Goal: Task Accomplishment & Management: Manage account settings

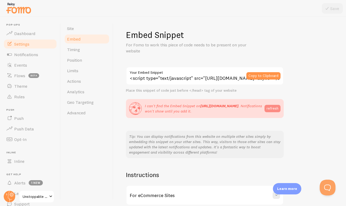
click at [273, 107] on button "refresh" at bounding box center [273, 108] width 16 height 7
click at [40, 195] on span "Unstoppable Woman Summit" at bounding box center [35, 196] width 25 height 6
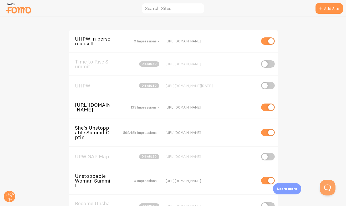
click at [93, 41] on span "UHPW in person upsell" at bounding box center [96, 41] width 42 height 10
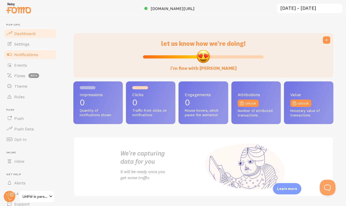
click at [41, 52] on link "Notifications" at bounding box center [30, 54] width 54 height 11
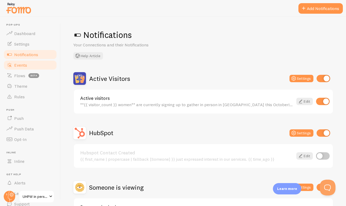
click at [28, 65] on link "Events" at bounding box center [30, 65] width 54 height 11
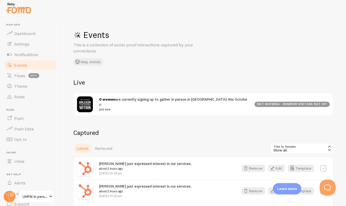
click at [28, 196] on span "UHPW in person upsell" at bounding box center [35, 196] width 25 height 6
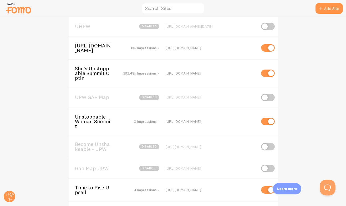
scroll to position [66, 0]
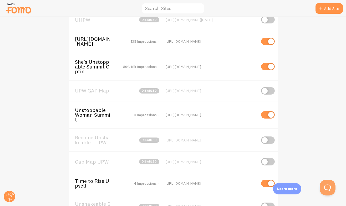
click at [266, 113] on input "checkbox" at bounding box center [268, 114] width 14 height 7
checkbox input "false"
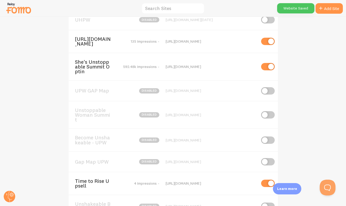
click at [266, 184] on input "checkbox" at bounding box center [268, 182] width 14 height 7
checkbox input "false"
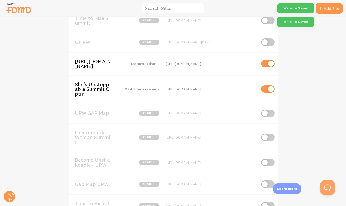
scroll to position [0, 0]
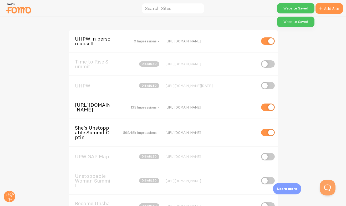
click at [73, 114] on div "[URL][DOMAIN_NAME] 135 Impressions - [URL][DOMAIN_NAME]" at bounding box center [173, 107] width 209 height 23
click at [88, 109] on span "[URL][DOMAIN_NAME]" at bounding box center [96, 107] width 42 height 10
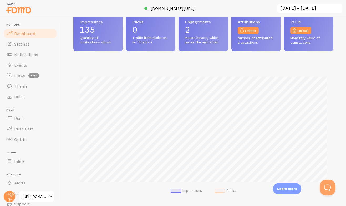
scroll to position [75, 0]
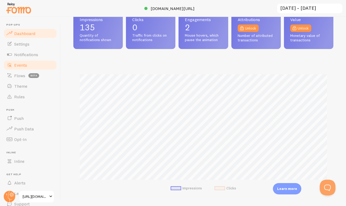
click at [22, 64] on span "Events" at bounding box center [20, 64] width 13 height 5
